Goal: Information Seeking & Learning: Learn about a topic

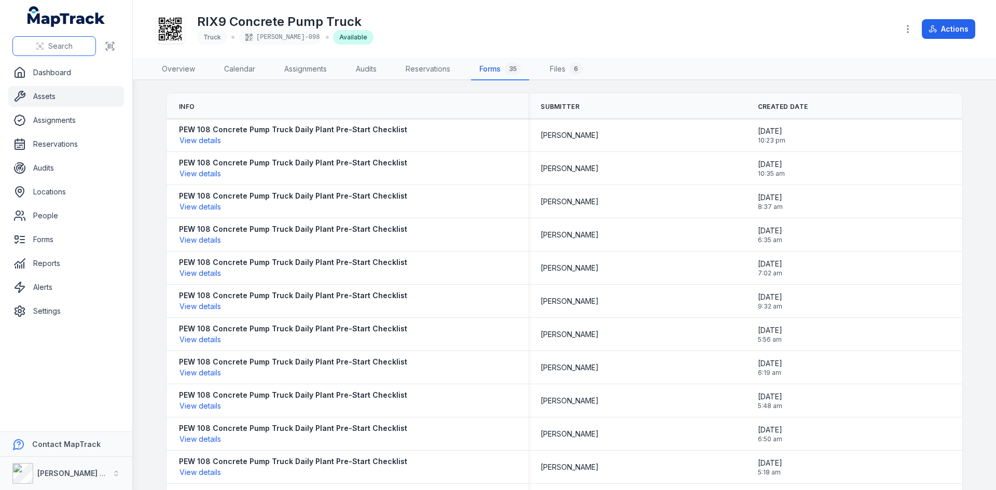
click at [42, 44] on icon at bounding box center [40, 46] width 8 height 8
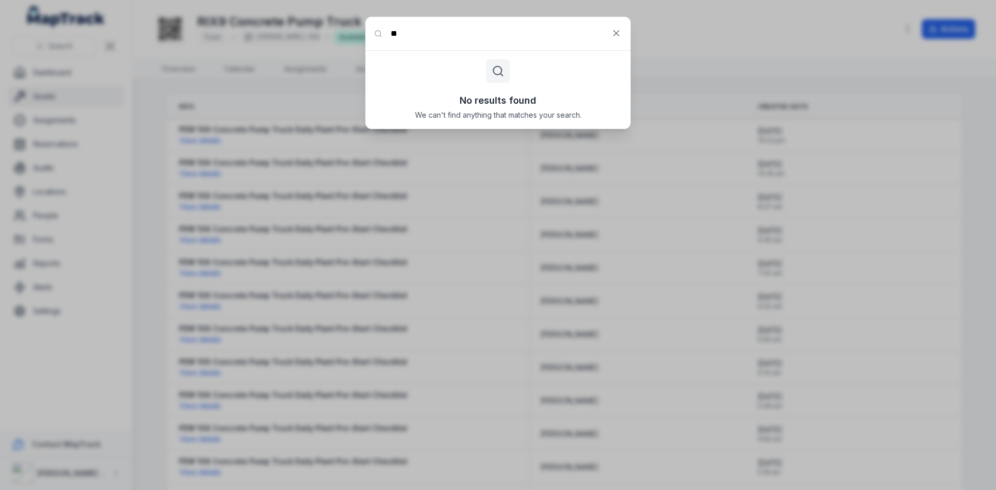
type input "*"
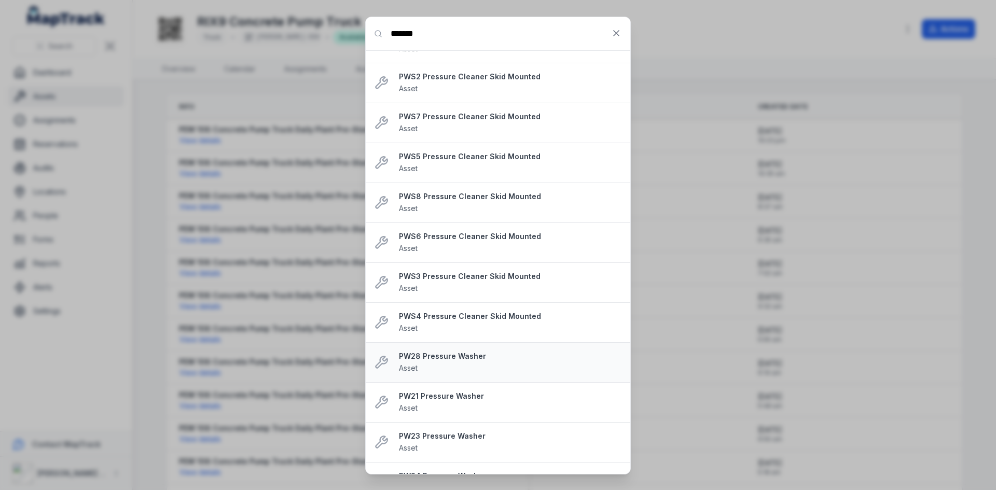
scroll to position [52, 0]
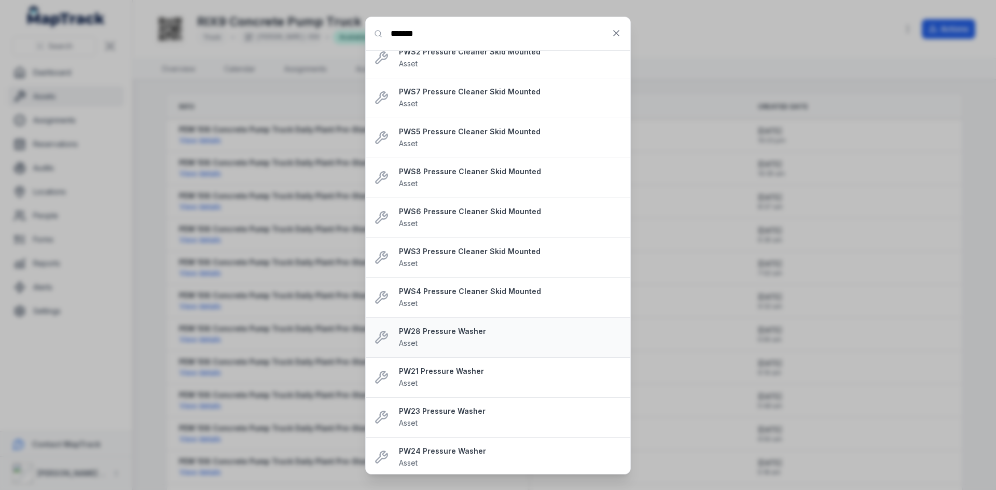
type input "*******"
click at [465, 344] on div "PW28 Pressure Washer Asset" at bounding box center [510, 337] width 223 height 23
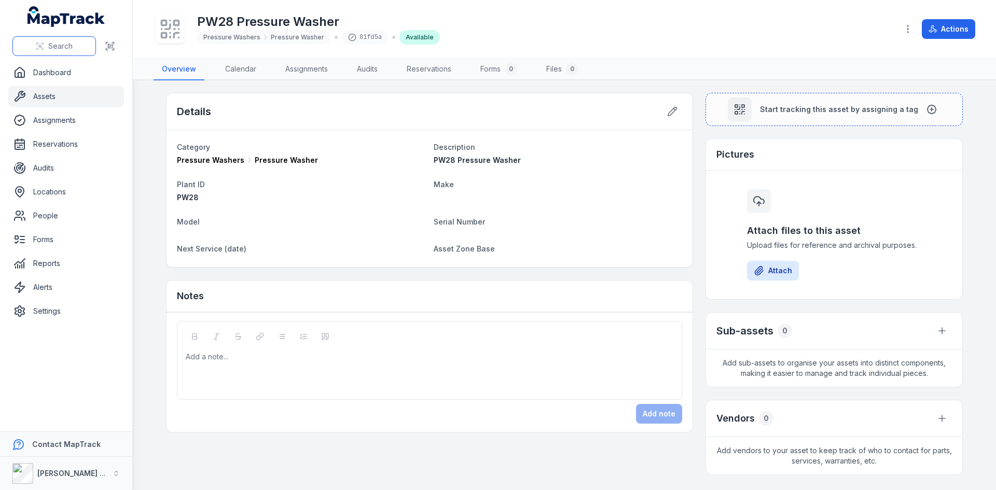
click at [47, 43] on button "Search" at bounding box center [54, 46] width 84 height 20
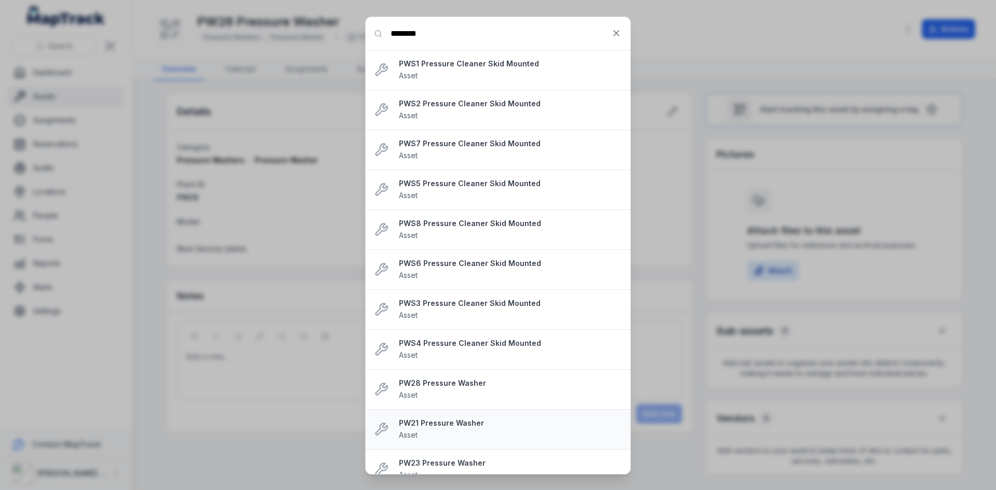
type input "********"
click at [457, 433] on div "PW21 Pressure Washer Asset" at bounding box center [510, 429] width 223 height 23
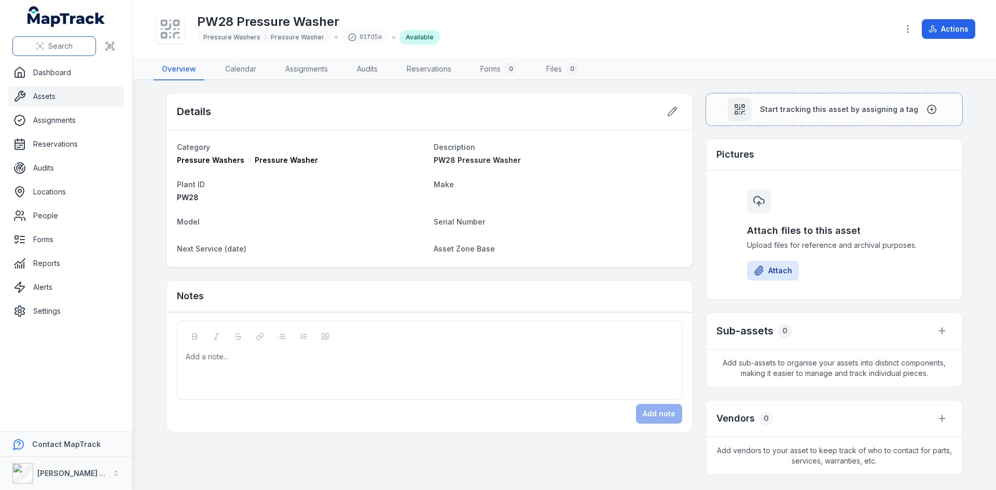
click at [43, 36] on button "Search" at bounding box center [54, 46] width 84 height 20
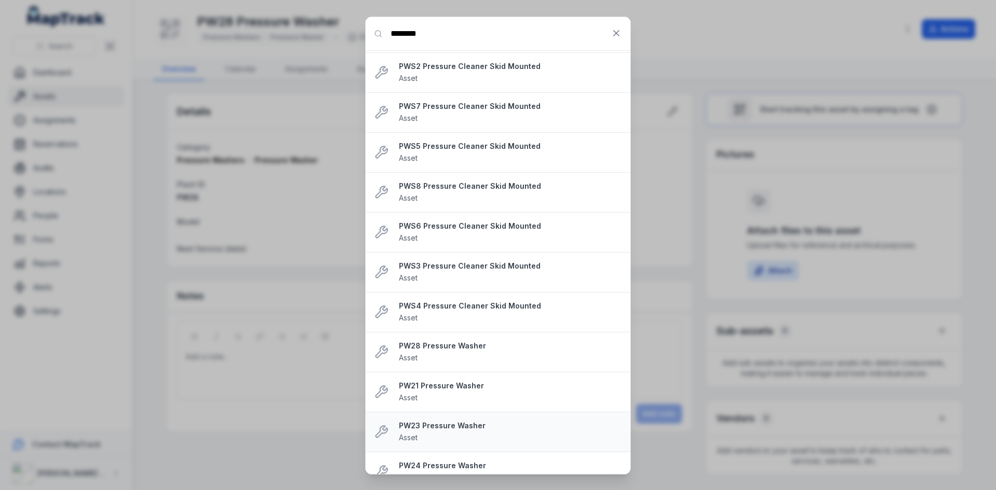
scroll to position [52, 0]
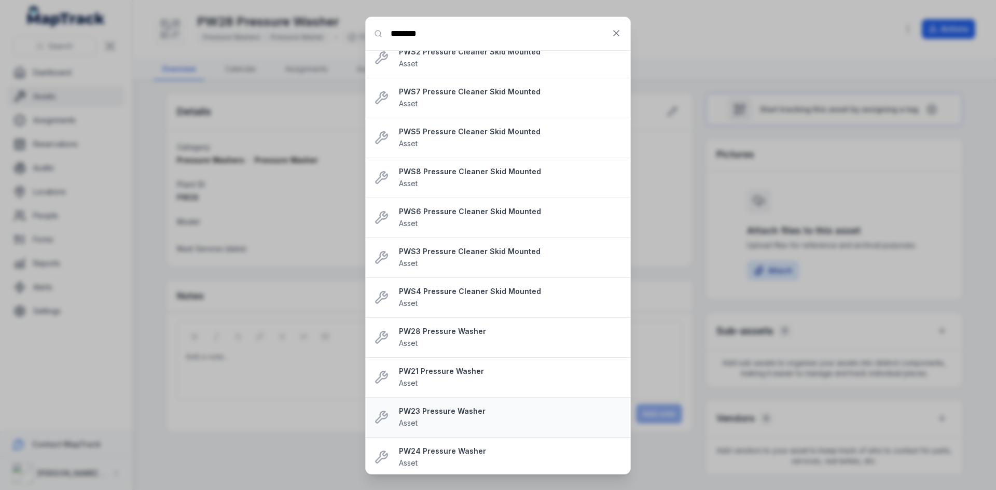
type input "********"
click at [477, 425] on div "PW23 Pressure Washer Asset" at bounding box center [510, 417] width 223 height 23
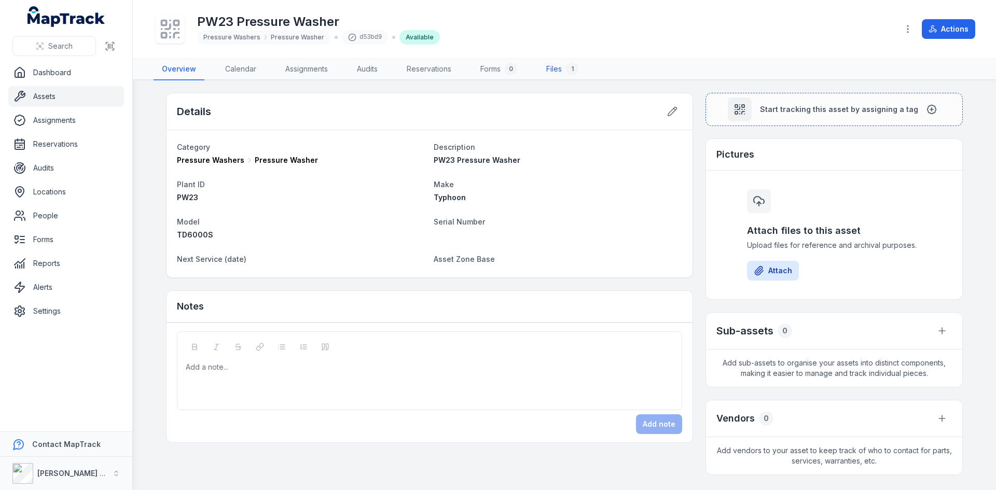
click at [569, 72] on div "1" at bounding box center [572, 69] width 12 height 12
click at [561, 69] on link "Files 1" at bounding box center [562, 70] width 49 height 22
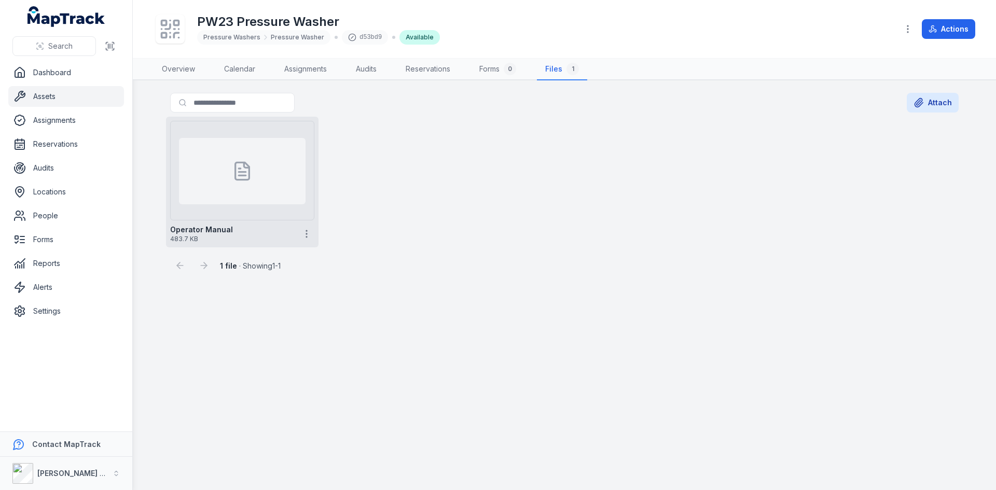
click at [239, 182] on div at bounding box center [242, 171] width 127 height 66
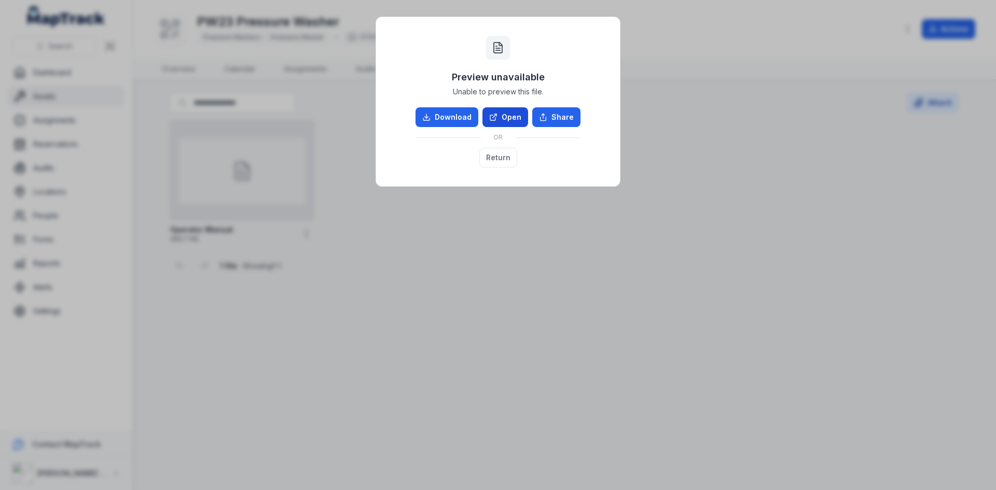
click at [514, 115] on link "Open" at bounding box center [506, 117] width 46 height 20
click at [802, 240] on div "Preview unavailable Unable to preview this file. Download Open Share OR Return" at bounding box center [498, 245] width 996 height 490
click at [254, 377] on div "Preview unavailable Unable to preview this file. Download Open Share OR Return" at bounding box center [498, 245] width 996 height 490
click at [626, 249] on div "Preview unavailable Unable to preview this file. Download Open Share OR Return" at bounding box center [498, 245] width 996 height 490
click at [527, 260] on div "Preview unavailable Unable to preview this file. Download Open Share OR Return" at bounding box center [498, 245] width 996 height 490
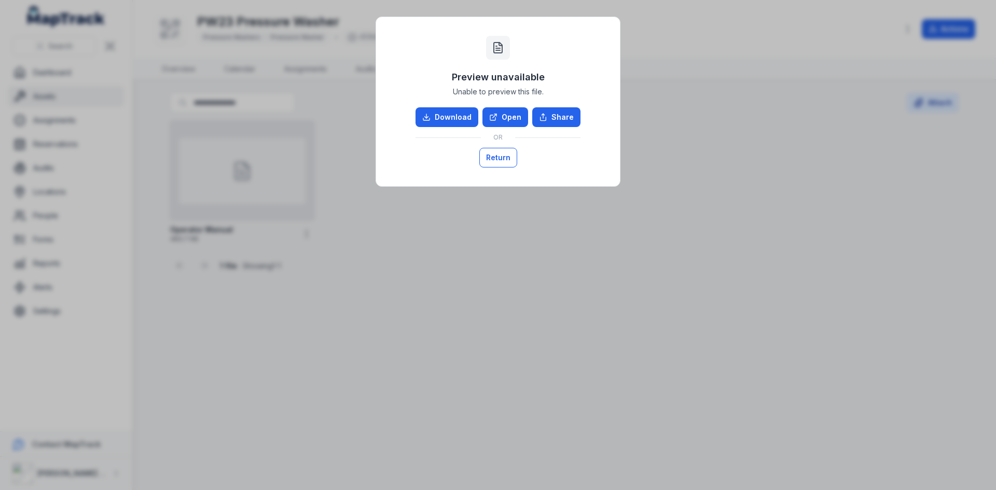
click at [493, 160] on button "Return" at bounding box center [498, 158] width 38 height 20
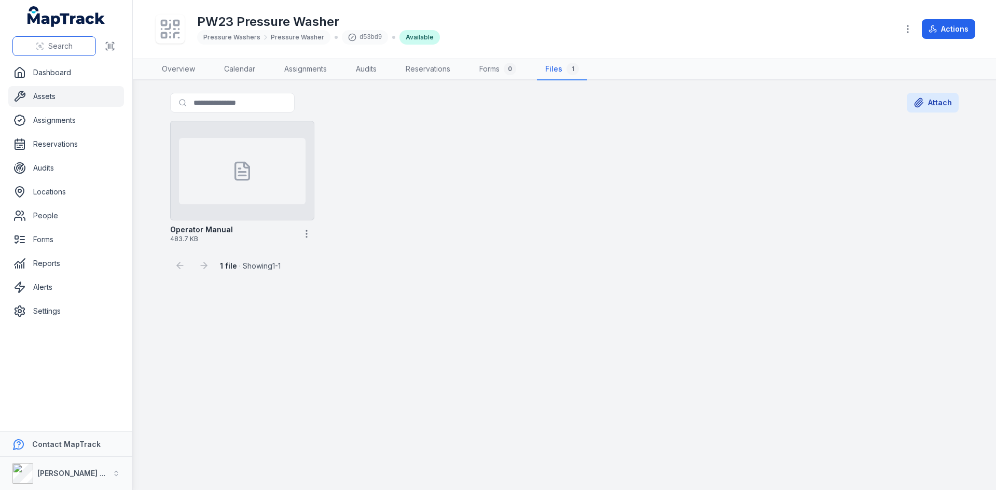
click at [67, 42] on span "Search" at bounding box center [60, 46] width 24 height 10
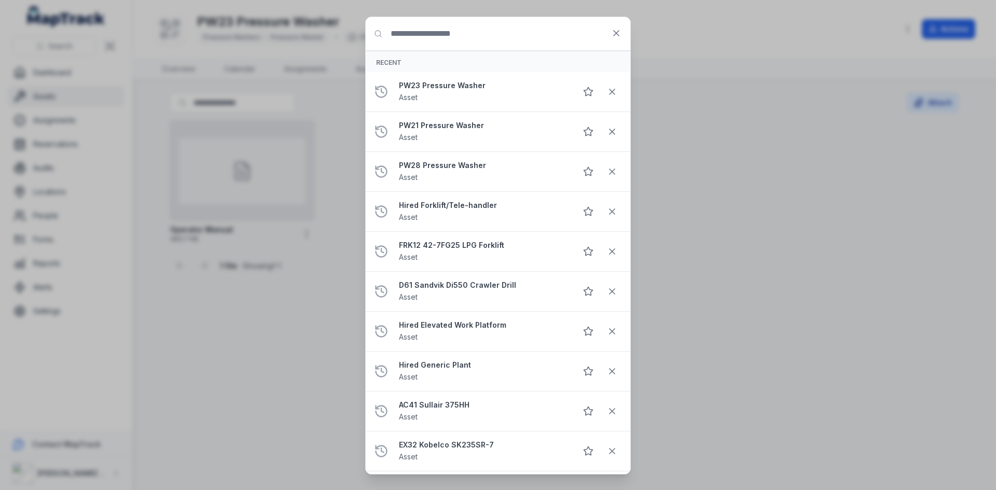
click at [448, 36] on input "Search for anything" at bounding box center [498, 33] width 265 height 33
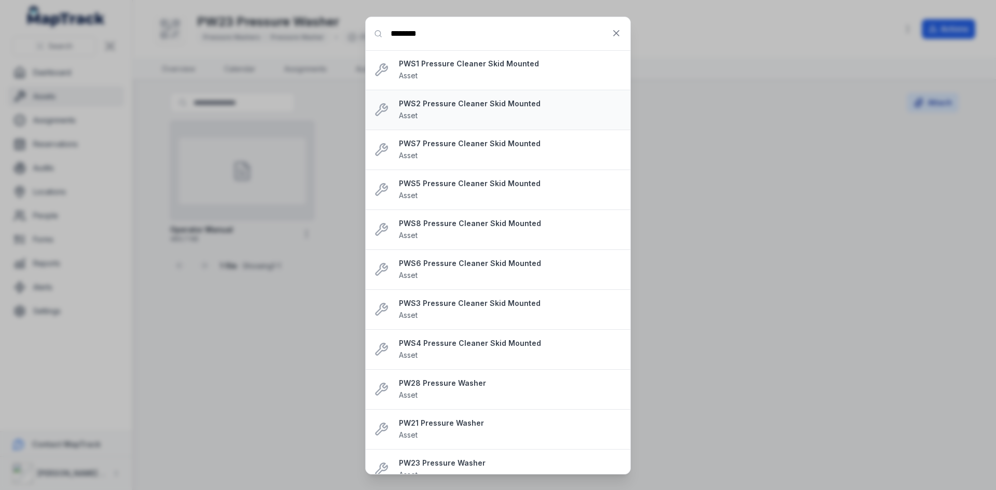
type input "********"
click at [459, 117] on div "PWS2 Pressure Cleaner Skid Mounted Asset" at bounding box center [510, 110] width 223 height 23
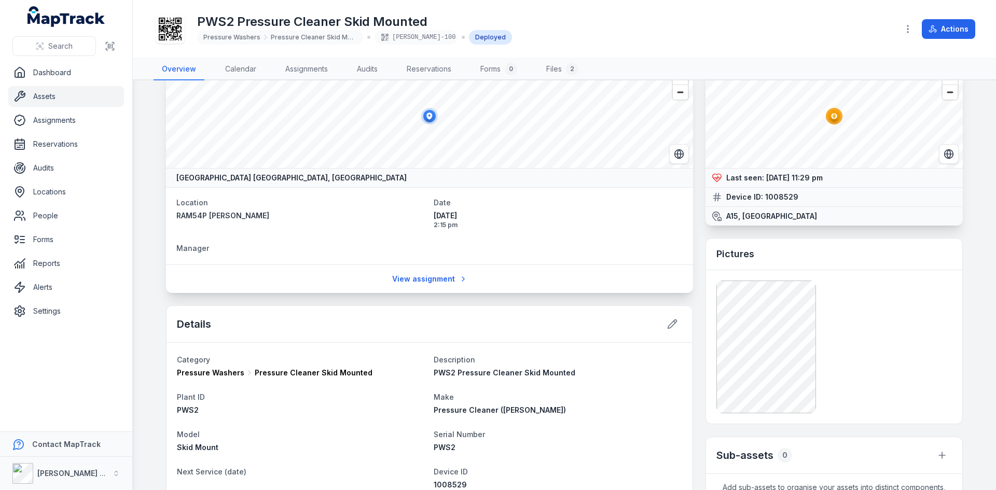
scroll to position [52, 0]
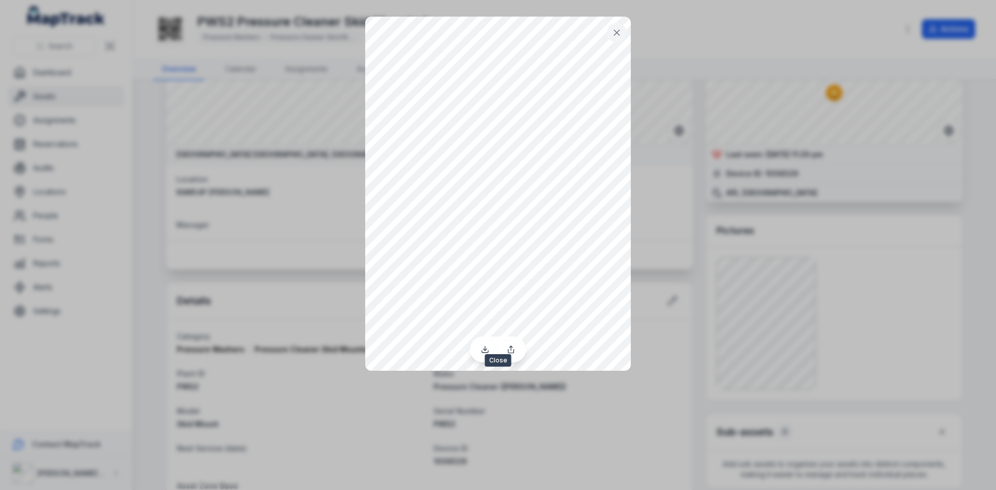
click at [620, 31] on icon at bounding box center [617, 32] width 10 height 10
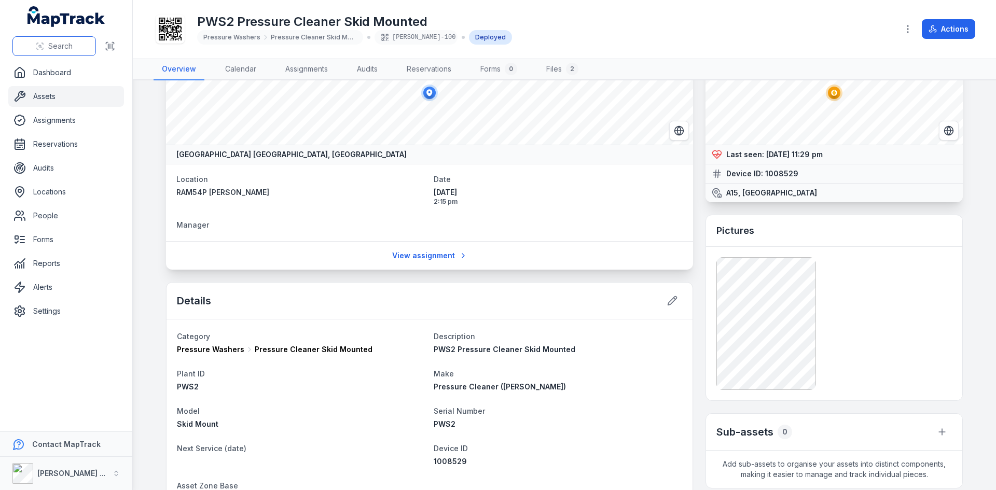
click at [52, 46] on span "Search" at bounding box center [60, 46] width 24 height 10
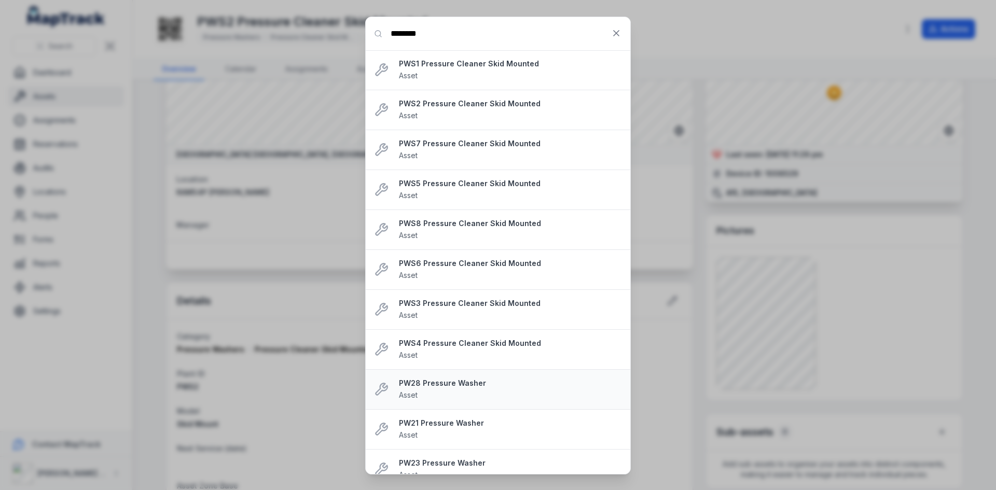
type input "********"
click at [503, 399] on div "PW28 Pressure Washer Asset" at bounding box center [510, 389] width 223 height 23
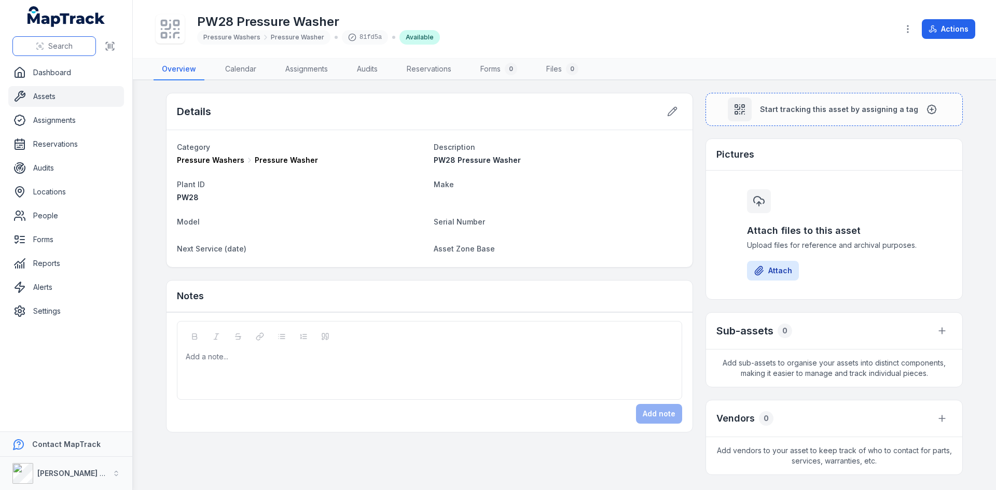
click at [56, 37] on button "Search" at bounding box center [54, 46] width 84 height 20
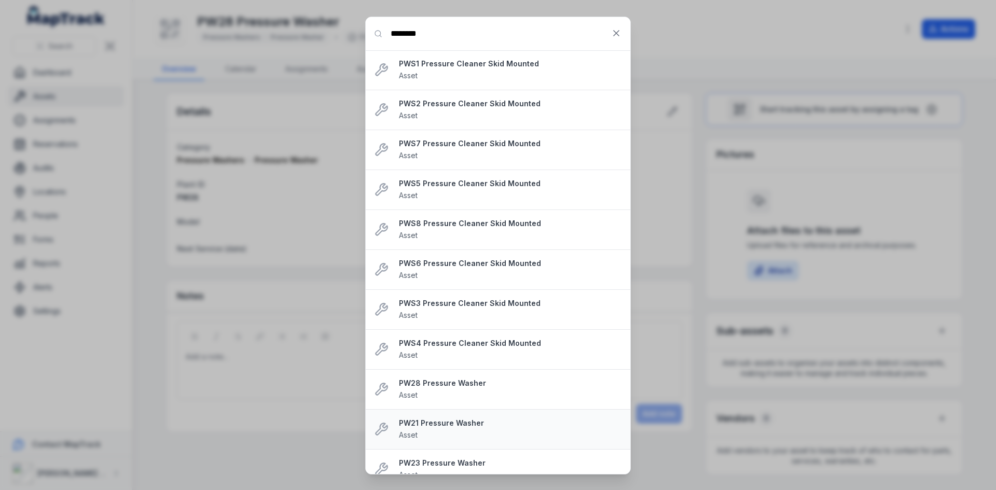
type input "********"
click at [463, 425] on strong "PW21 Pressure Washer" at bounding box center [510, 423] width 223 height 10
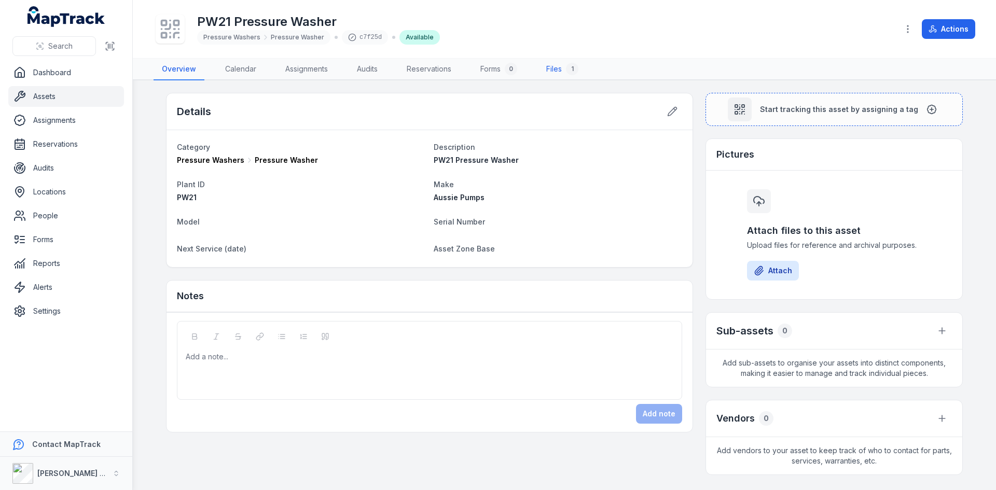
click at [563, 67] on link "Files 1" at bounding box center [562, 70] width 49 height 22
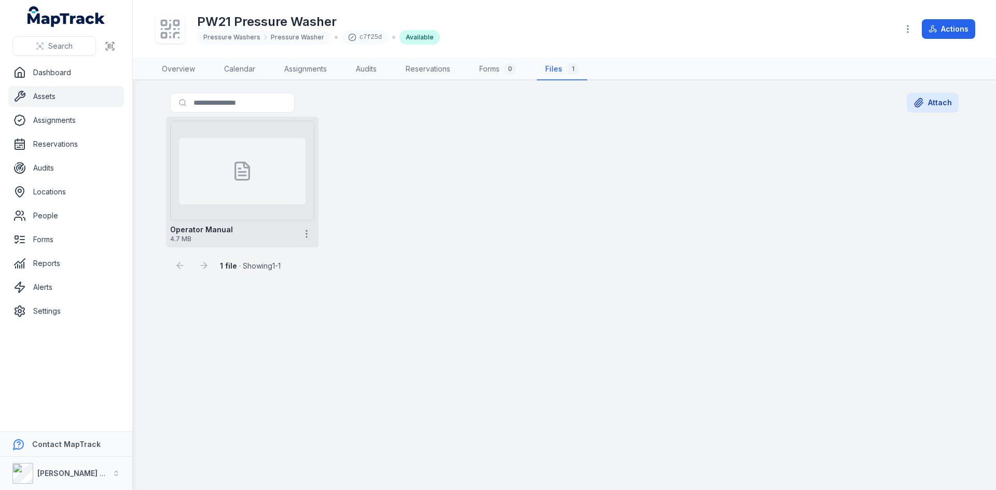
click at [224, 166] on div at bounding box center [242, 171] width 127 height 66
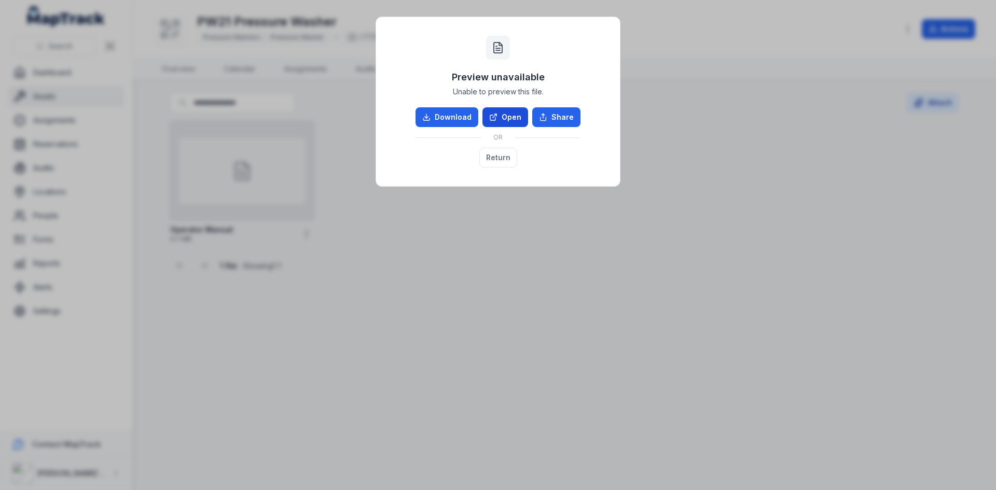
click at [495, 113] on link "Open" at bounding box center [506, 117] width 46 height 20
click at [495, 155] on button "Return" at bounding box center [498, 158] width 38 height 20
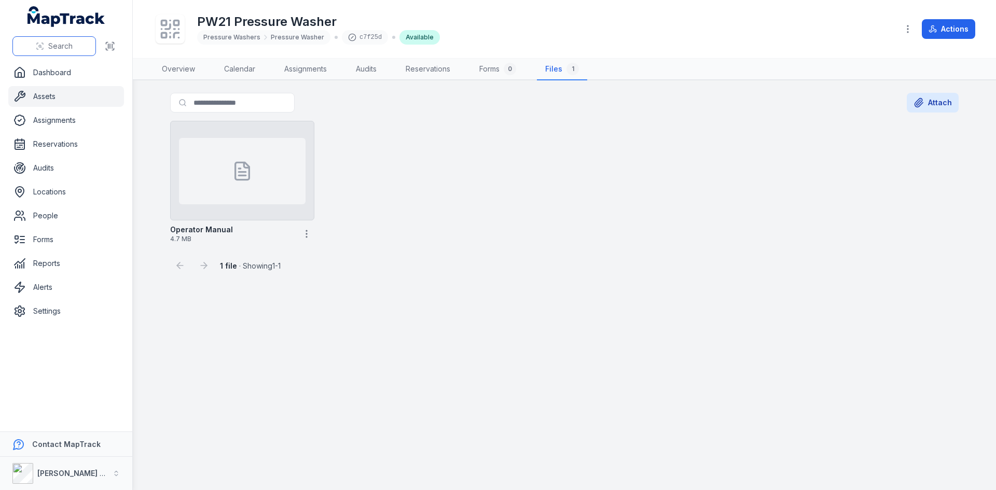
click at [82, 40] on button "Search" at bounding box center [54, 46] width 84 height 20
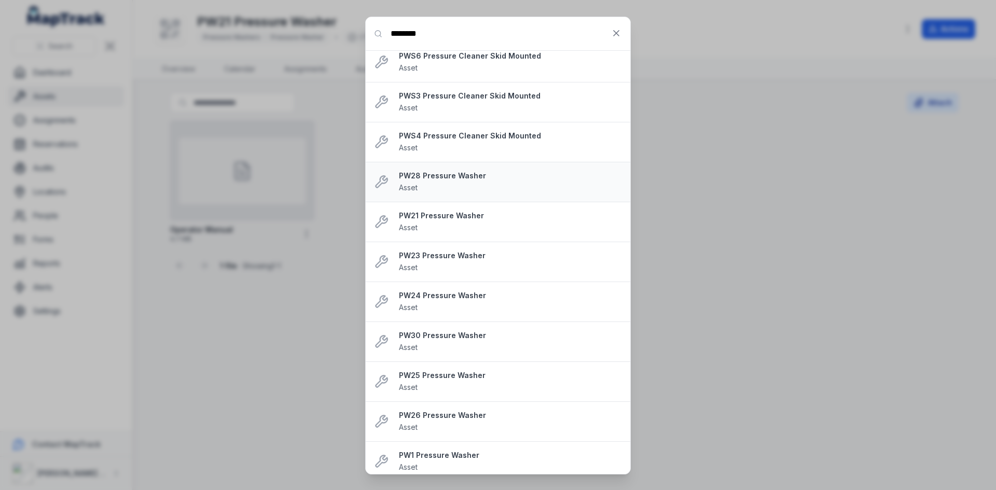
scroll to position [259, 0]
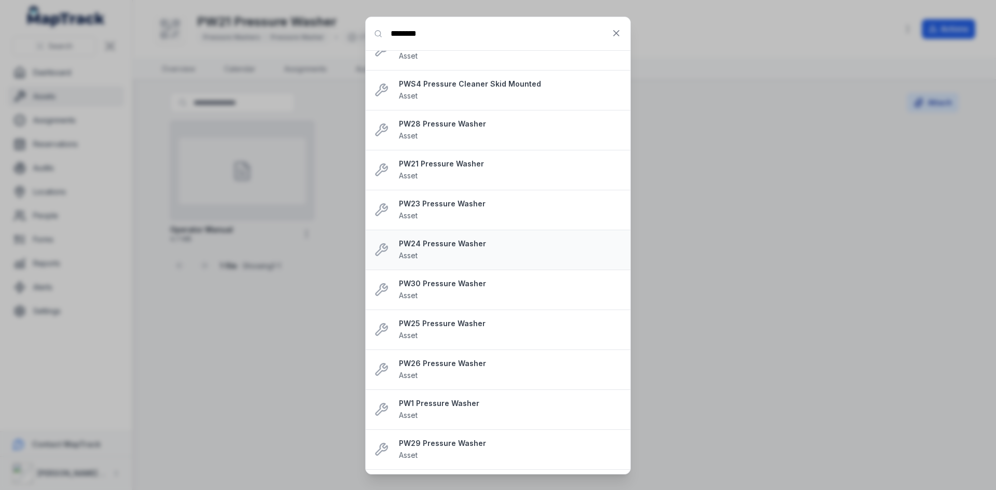
type input "********"
click at [449, 251] on div "PW24 Pressure Washer Asset" at bounding box center [510, 250] width 223 height 23
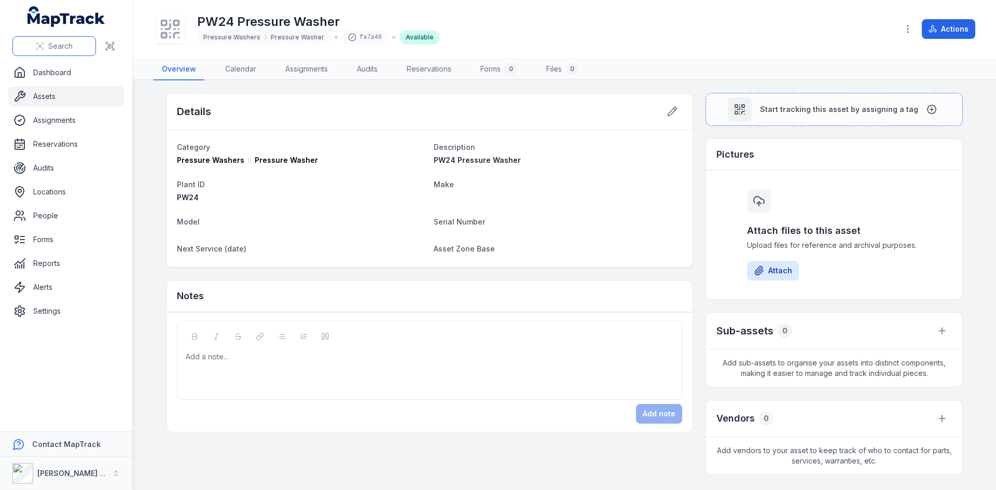
click at [53, 48] on span "Search" at bounding box center [60, 46] width 24 height 10
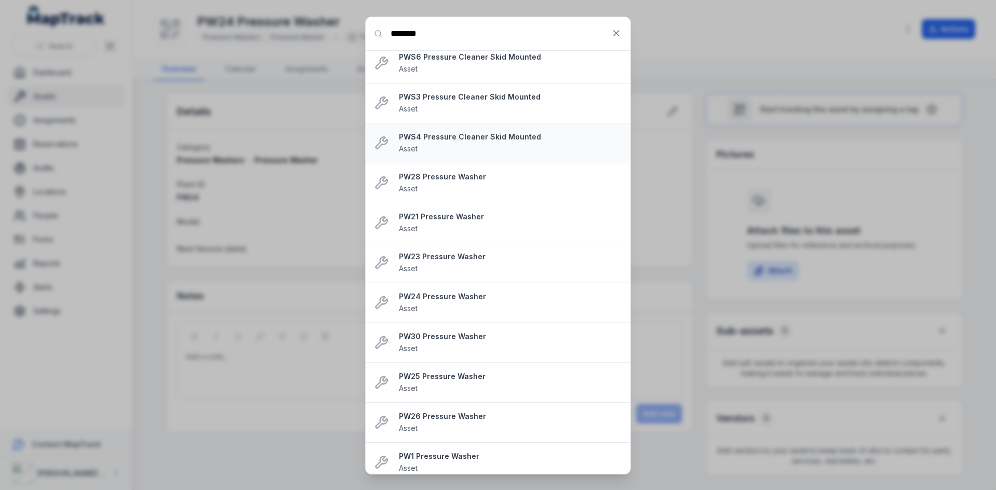
scroll to position [208, 0]
type input "********"
click at [468, 355] on li "PW30 Pressure Washer Asset" at bounding box center [498, 342] width 265 height 40
click at [436, 351] on div "PW30 Pressure Washer Asset" at bounding box center [510, 342] width 223 height 23
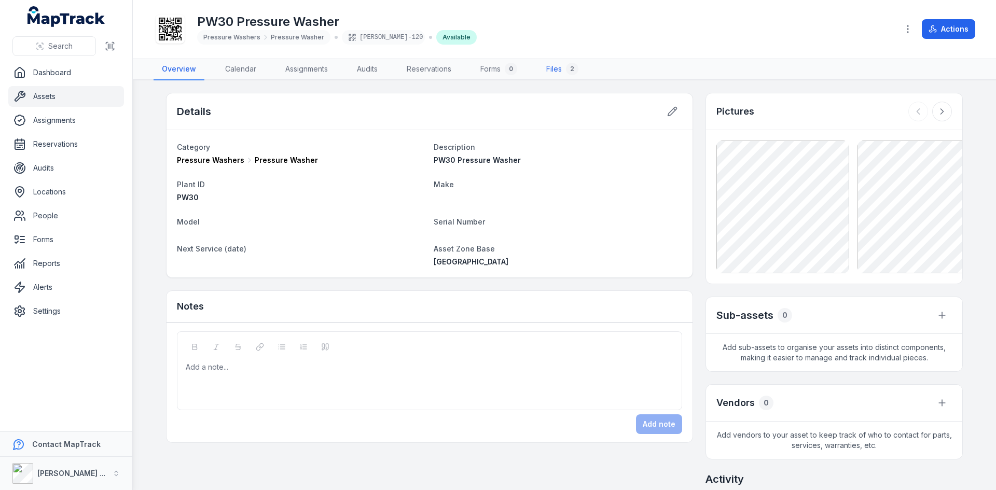
click at [564, 68] on link "Files 2" at bounding box center [562, 70] width 49 height 22
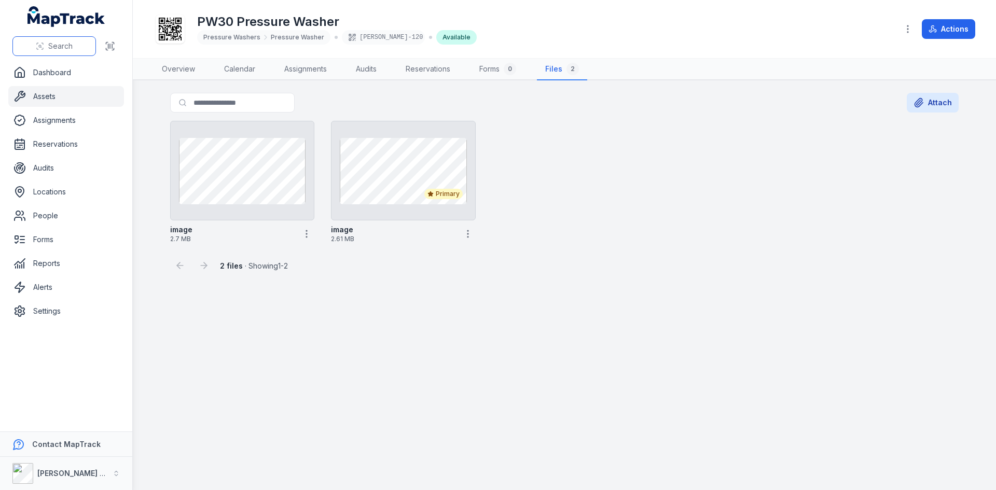
click at [52, 47] on span "Search" at bounding box center [60, 46] width 24 height 10
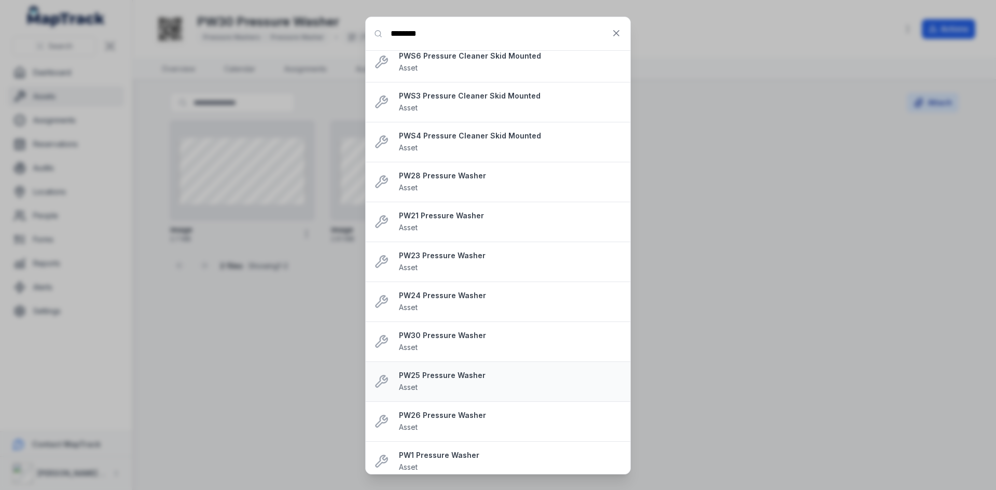
scroll to position [259, 0]
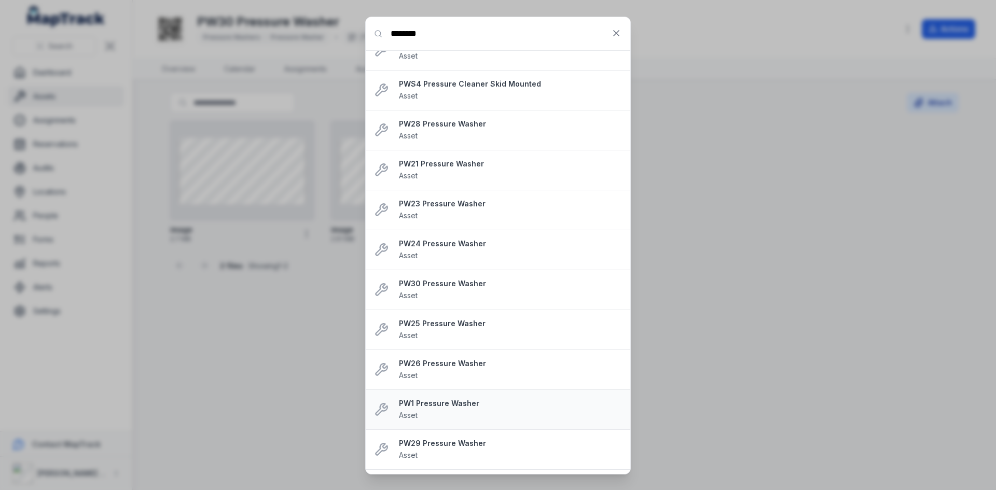
type input "********"
click at [464, 406] on strong "PW1 Pressure Washer" at bounding box center [510, 403] width 223 height 10
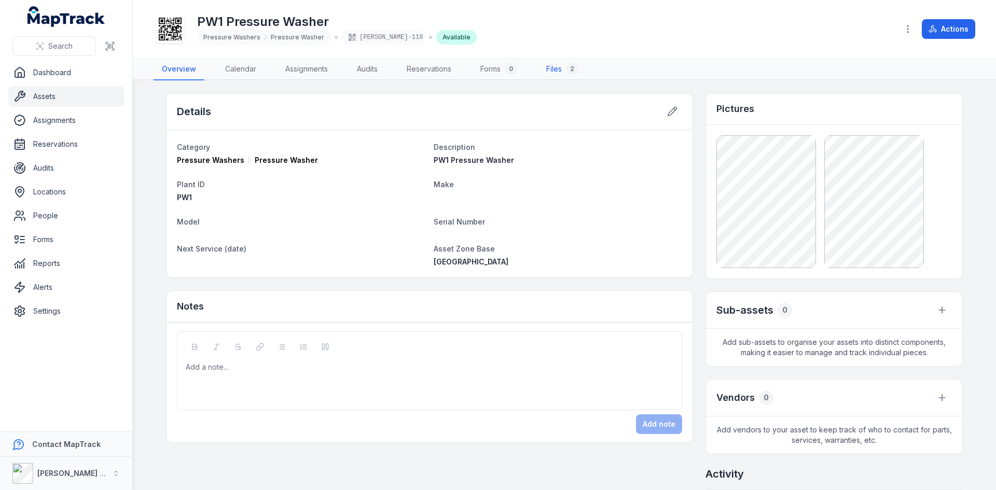
click at [557, 63] on link "Files 2" at bounding box center [562, 70] width 49 height 22
